Goal: Task Accomplishment & Management: Use online tool/utility

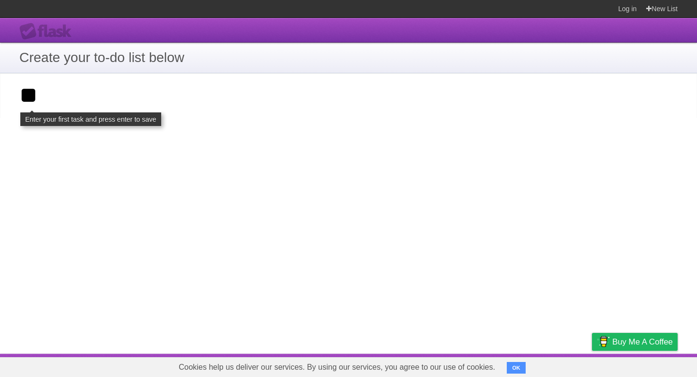
type input "*"
type input "*********"
click input "**********" at bounding box center [0, 0] width 0 height 0
